Goal: Entertainment & Leisure: Consume media (video, audio)

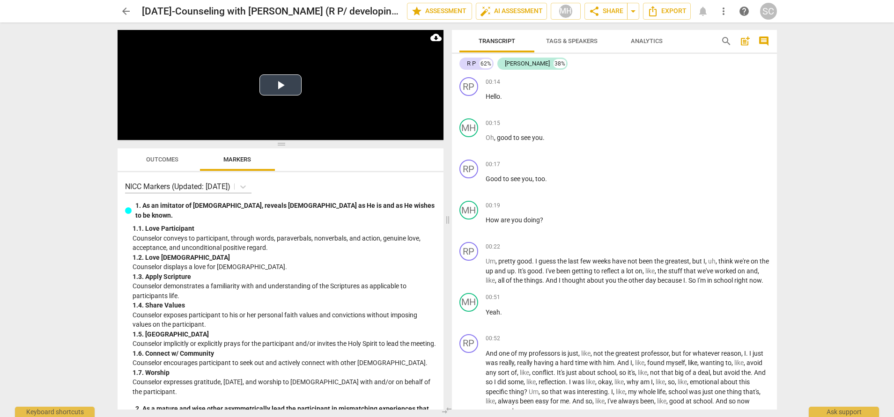
scroll to position [812, 0]
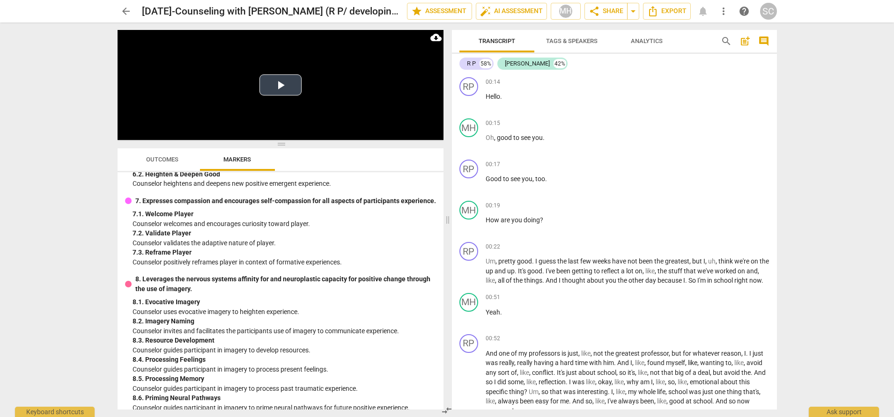
click at [264, 93] on button "Play Video" at bounding box center [281, 84] width 42 height 21
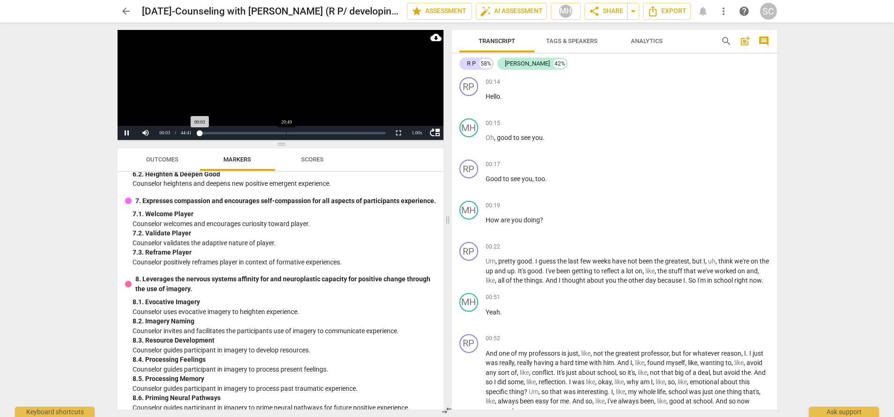
click at [286, 134] on div "Loaded : 0% Progress : 0.14%" at bounding box center [292, 133] width 193 height 14
click at [291, 133] on div "Loaded : 0% Progress : 49.12%" at bounding box center [293, 133] width 186 height 2
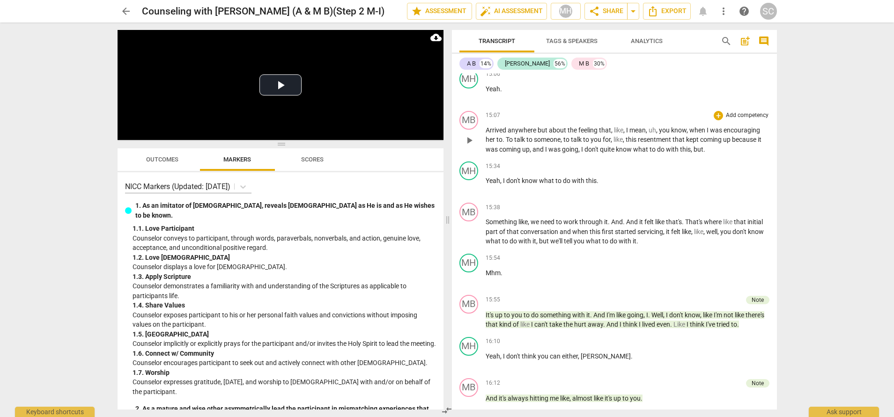
scroll to position [3060, 0]
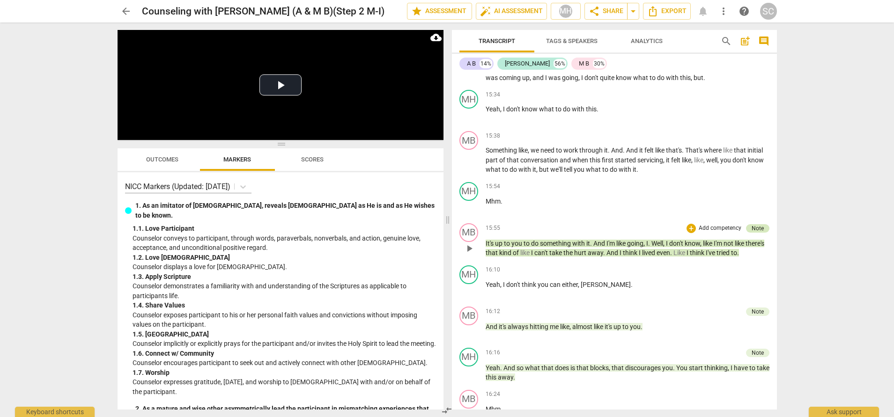
click at [754, 233] on div "Note" at bounding box center [758, 228] width 12 height 8
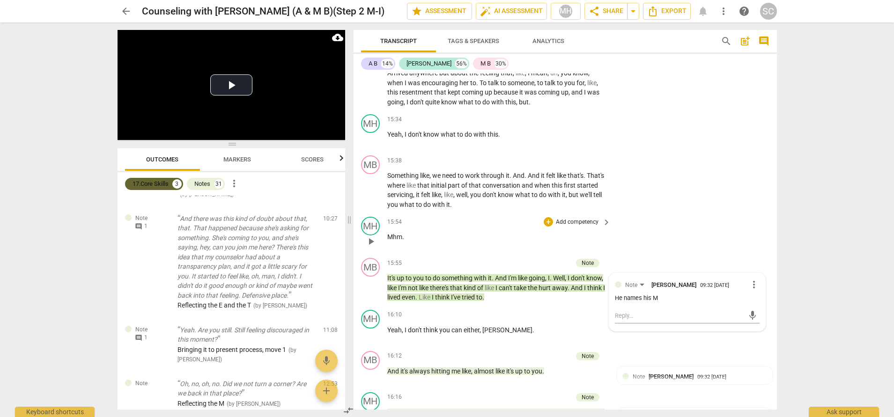
scroll to position [257, 0]
click at [691, 213] on div "MH play_arrow pause 15:54 + Add competency keyboard_arrow_right Mhm ." at bounding box center [565, 233] width 423 height 41
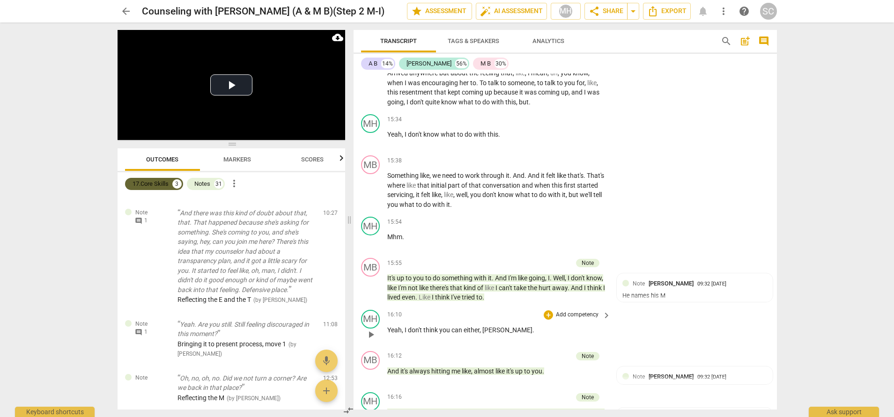
scroll to position [3472, 0]
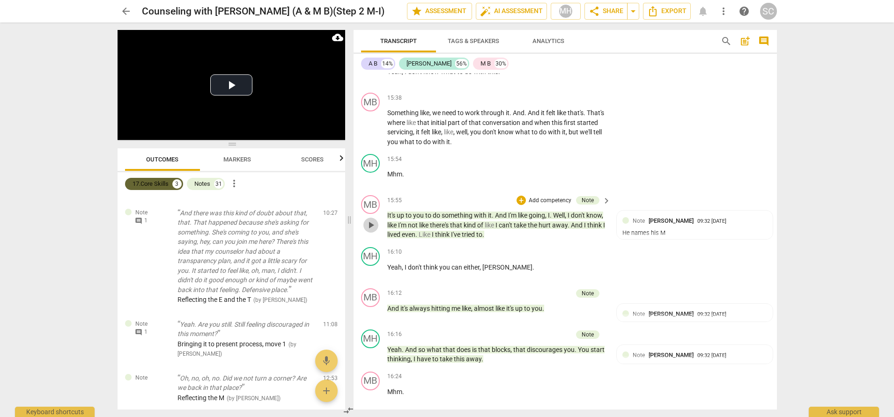
click at [370, 220] on span "play_arrow" at bounding box center [370, 225] width 11 height 11
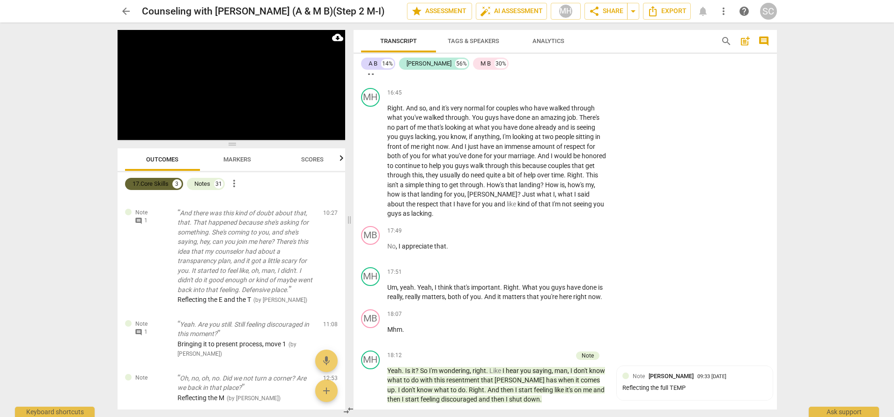
scroll to position [4283, 0]
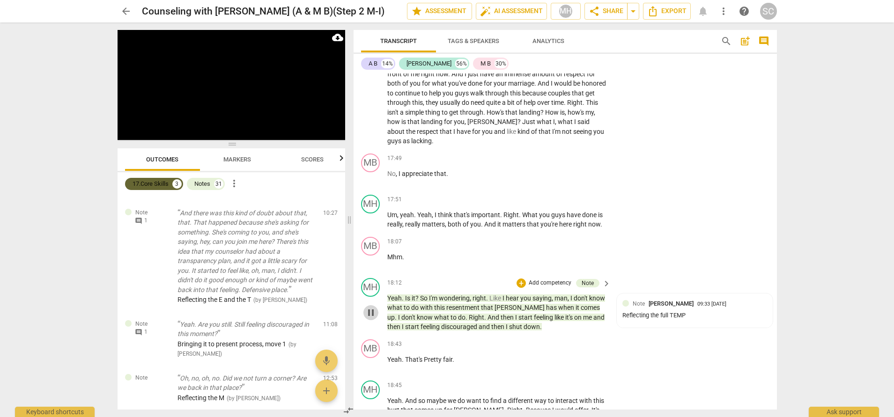
click at [365, 307] on span "pause" at bounding box center [370, 312] width 11 height 11
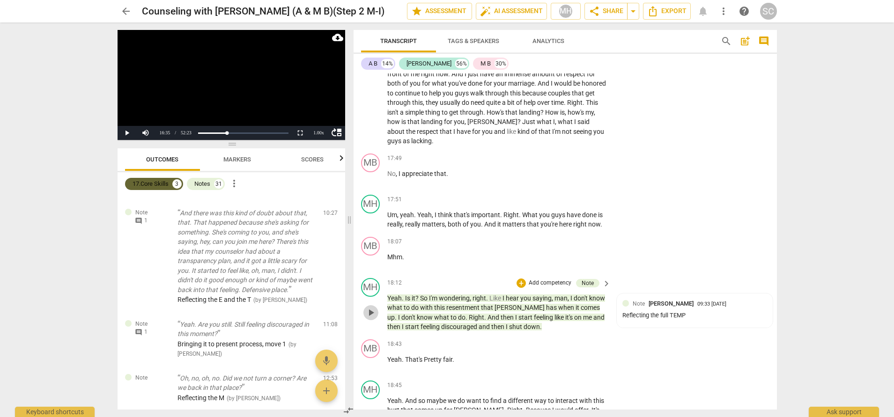
click at [367, 307] on span "play_arrow" at bounding box center [370, 312] width 11 height 11
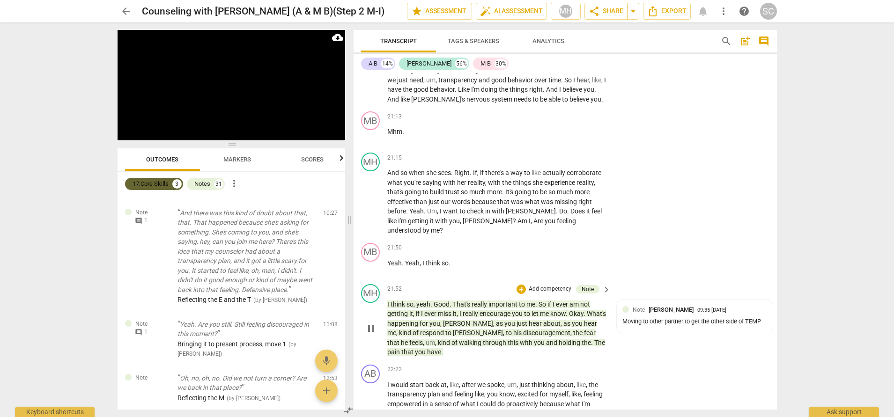
scroll to position [5138, 0]
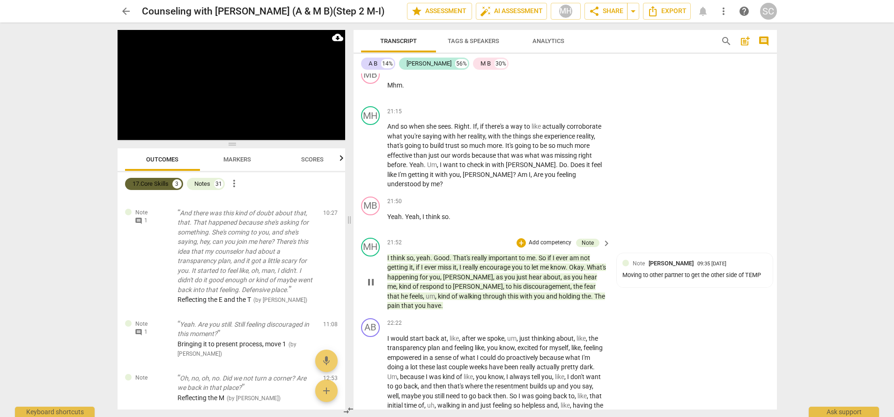
click at [371, 277] on span "pause" at bounding box center [370, 282] width 11 height 11
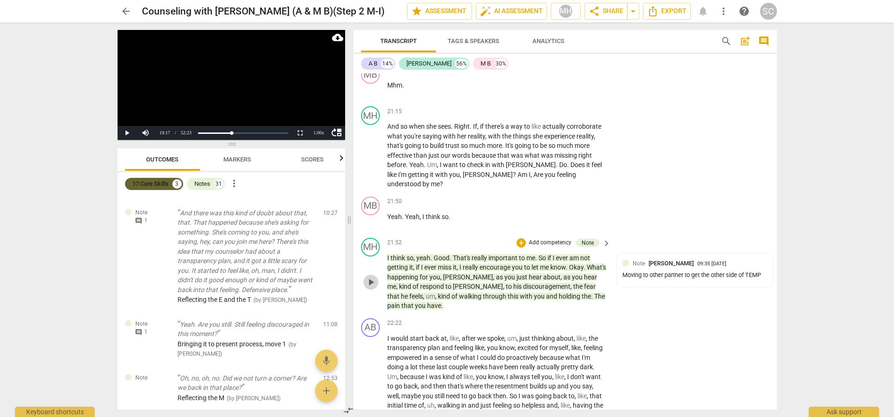
click at [371, 277] on span "play_arrow" at bounding box center [370, 282] width 11 height 11
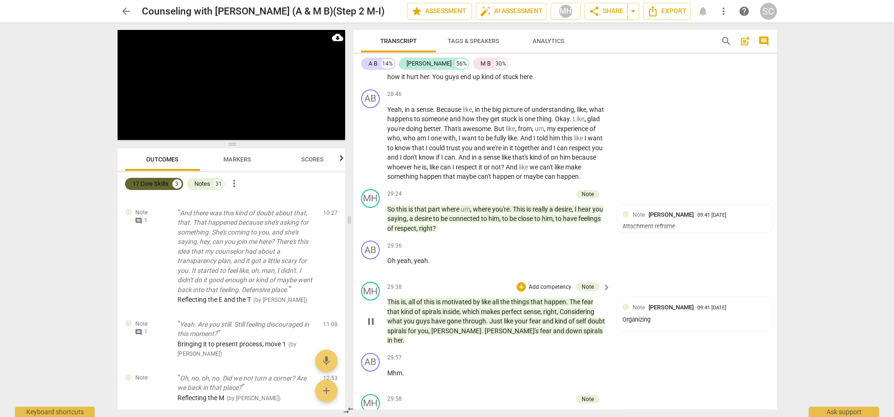
scroll to position [7055, 0]
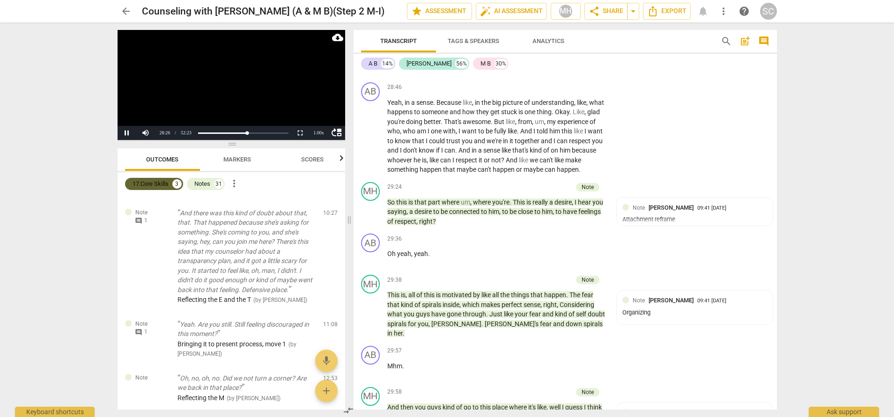
click at [235, 96] on video at bounding box center [232, 85] width 228 height 110
